Goal: Task Accomplishment & Management: Use online tool/utility

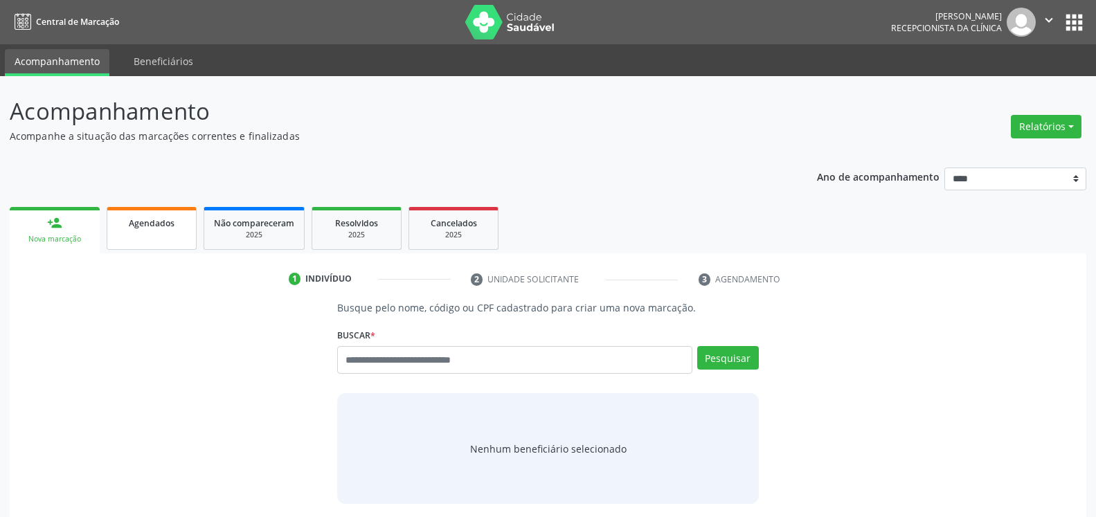
click at [159, 221] on span "Agendados" at bounding box center [152, 223] width 46 height 12
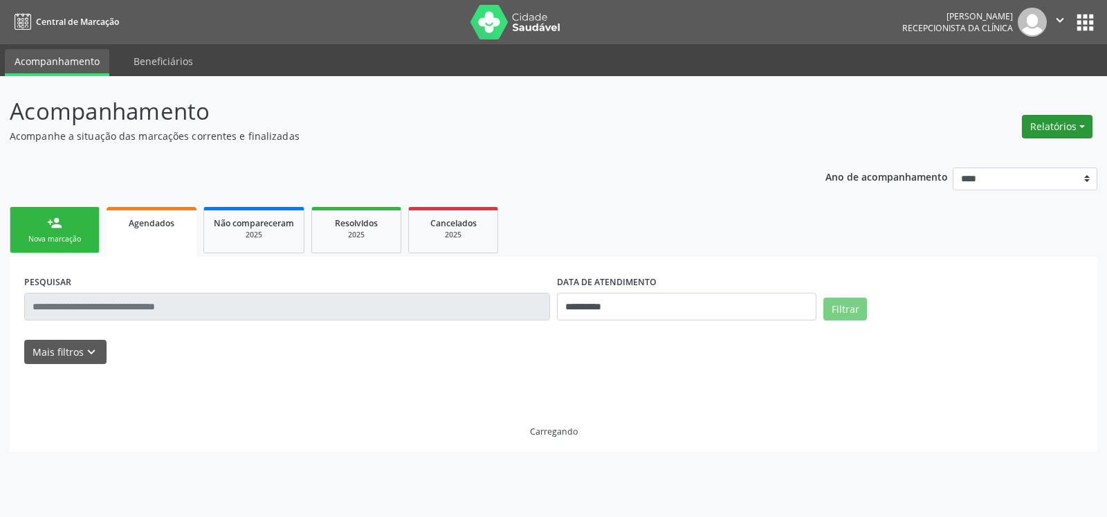
click at [1060, 135] on button "Relatórios" at bounding box center [1057, 127] width 71 height 24
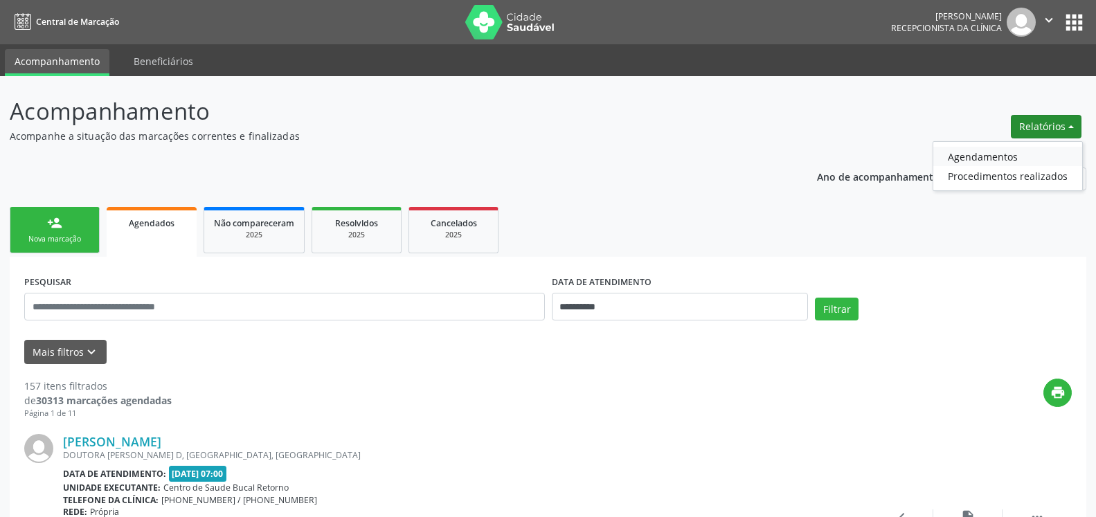
click at [1004, 160] on link "Agendamentos" at bounding box center [1007, 156] width 149 height 19
select select "*"
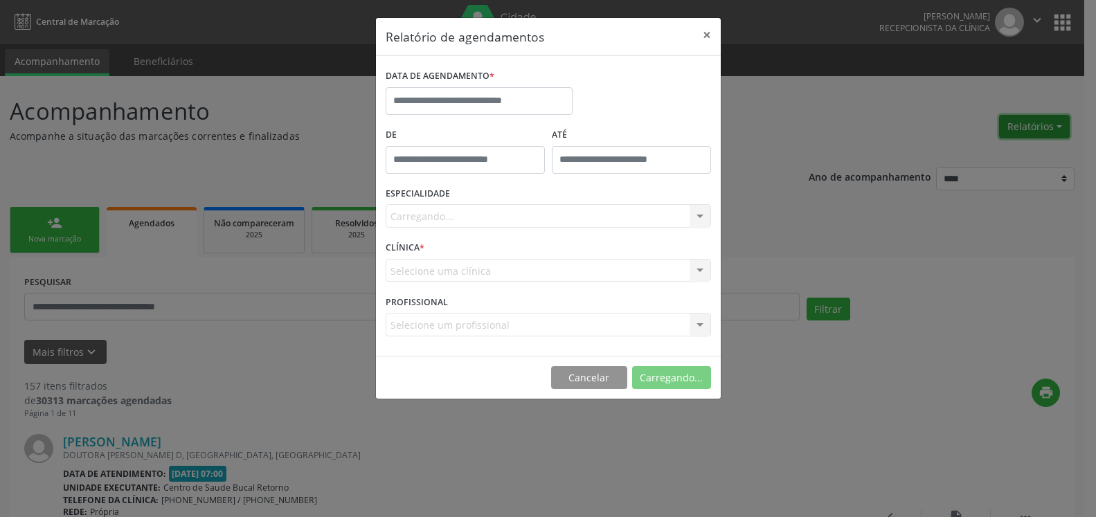
click at [1004, 160] on div "Relatório de agendamentos × DATA DE AGENDAMENTO * De ATÉ ESPECIALIDADE [GEOGRAP…" at bounding box center [548, 258] width 1096 height 517
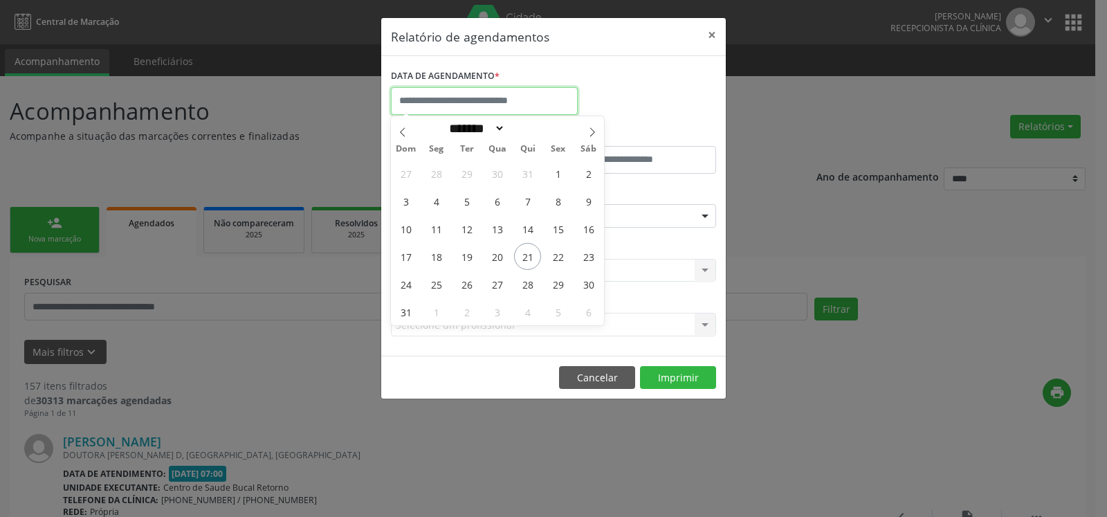
click at [488, 97] on input "text" at bounding box center [484, 101] width 187 height 28
click at [530, 255] on span "21" at bounding box center [527, 256] width 27 height 27
type input "**********"
click at [530, 255] on span "21" at bounding box center [527, 256] width 27 height 27
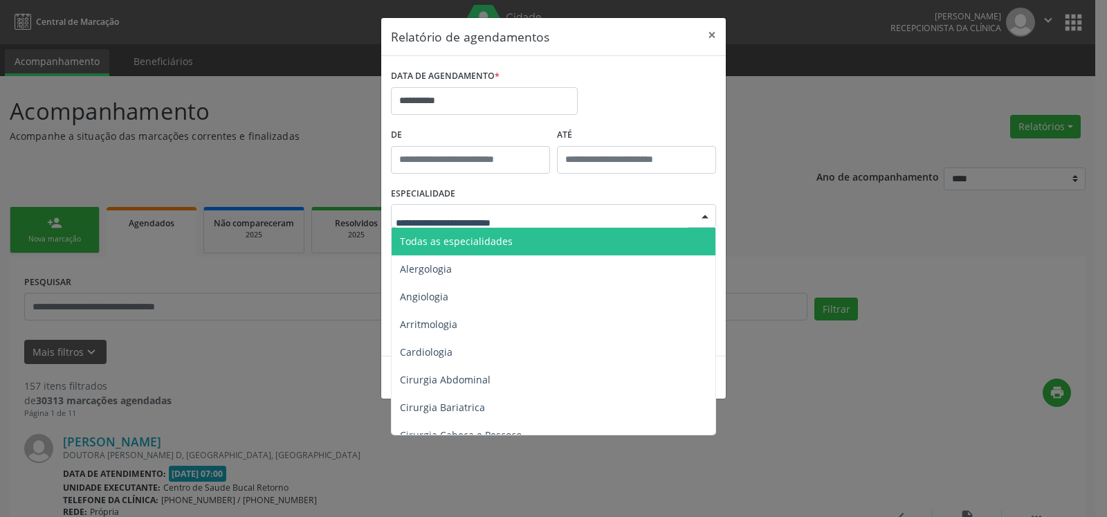
click at [518, 237] on span "Todas as especialidades" at bounding box center [555, 242] width 326 height 28
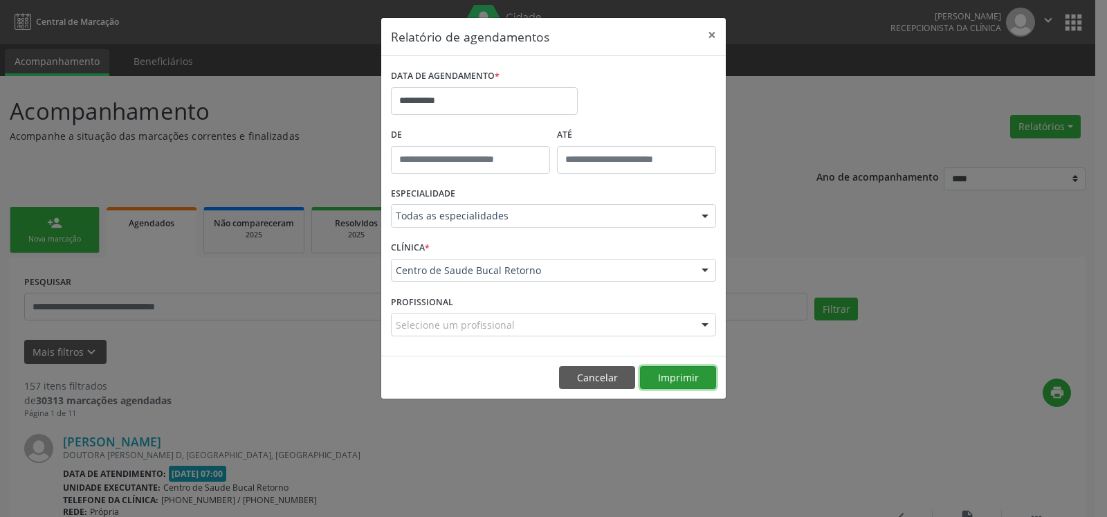
click at [694, 382] on button "Imprimir" at bounding box center [678, 378] width 76 height 24
